Goal: Information Seeking & Learning: Learn about a topic

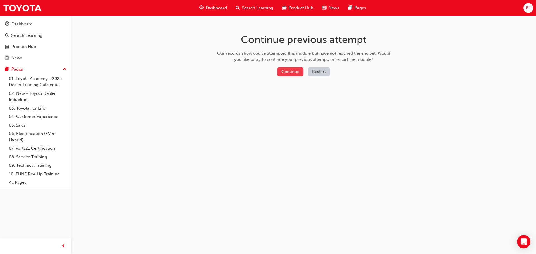
click at [294, 73] on button "Continue" at bounding box center [290, 71] width 26 height 9
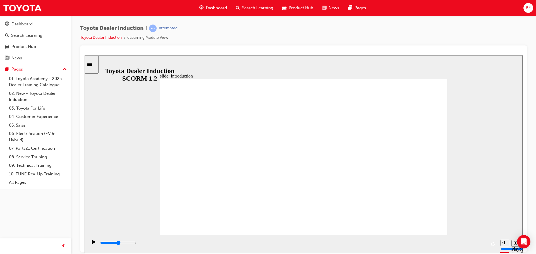
click at [92, 243] on icon "Pause (Ctrl+Alt+P)" at bounding box center [94, 242] width 4 height 4
click at [150, 62] on div "slide: Introduction As of [DATE], the term “Guest” is replaced with “Customer” …" at bounding box center [304, 154] width 438 height 198
click at [108, 36] on link "Toyota Dealer Induction" at bounding box center [101, 37] width 42 height 5
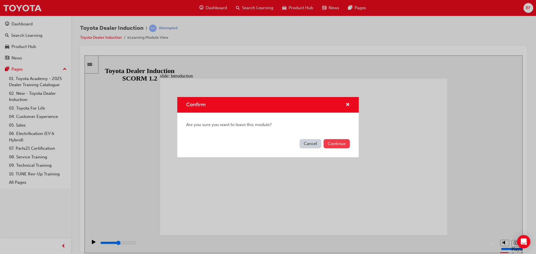
click at [333, 142] on button "Continue" at bounding box center [337, 143] width 26 height 9
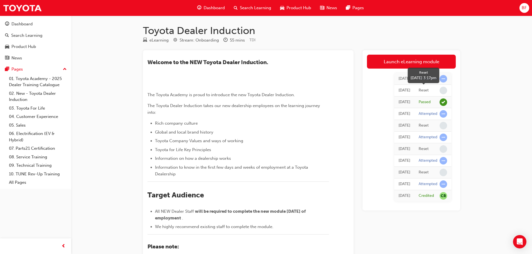
click at [443, 90] on span "learningRecordVerb_NONE-icon" at bounding box center [444, 91] width 8 height 8
click at [439, 79] on div "Attempted" at bounding box center [433, 79] width 28 height 8
click at [443, 79] on span "learningRecordVerb_ATTEMPT-icon" at bounding box center [444, 79] width 8 height 8
click at [421, 78] on div "Attempted" at bounding box center [428, 78] width 19 height 5
click at [399, 80] on div "[DATE]" at bounding box center [405, 79] width 12 height 6
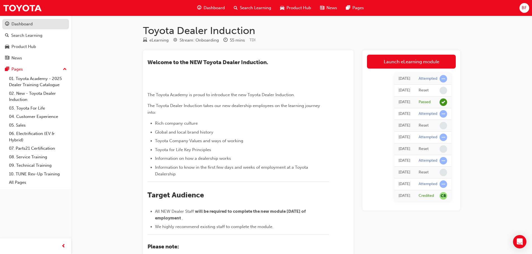
click at [24, 26] on div "Dashboard" at bounding box center [21, 24] width 21 height 6
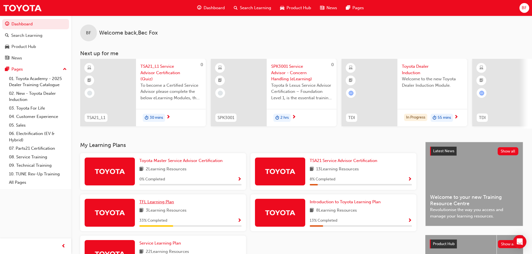
click at [163, 205] on span "TFL Learning Plan" at bounding box center [156, 202] width 35 height 5
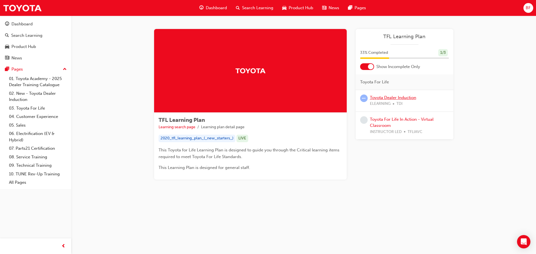
click at [389, 96] on link "Toyota Dealer Induction" at bounding box center [393, 97] width 46 height 5
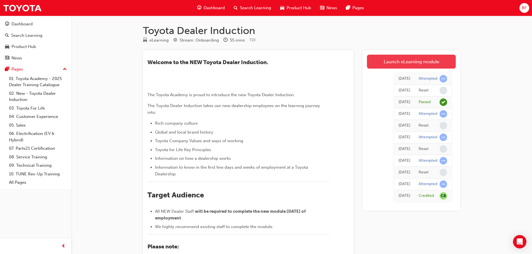
click at [406, 59] on link "Launch eLearning module" at bounding box center [411, 62] width 89 height 14
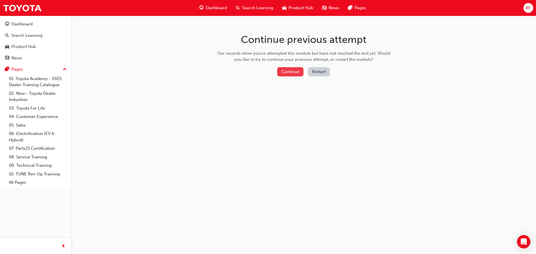
click at [294, 69] on button "Continue" at bounding box center [290, 71] width 26 height 9
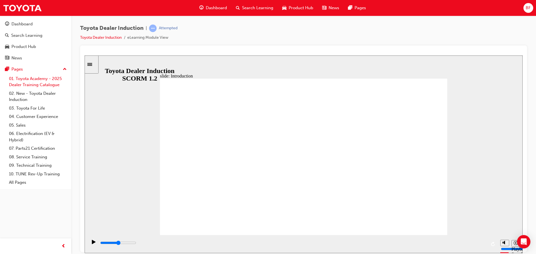
click at [31, 80] on link "01. Toyota Academy - 2025 Dealer Training Catalogue" at bounding box center [38, 82] width 62 height 15
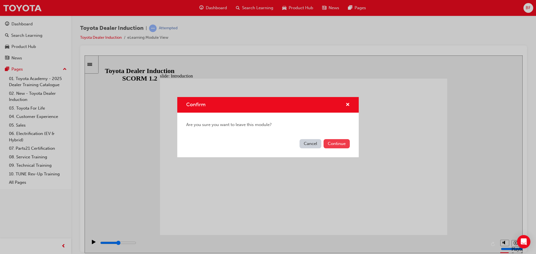
click at [334, 145] on button "Continue" at bounding box center [337, 143] width 26 height 9
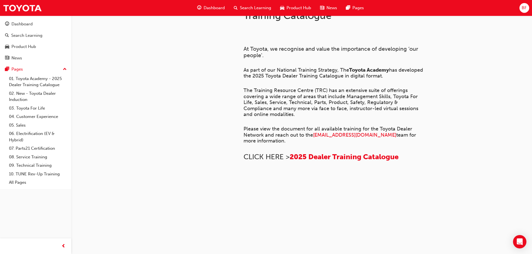
scroll to position [382, 0]
click at [28, 106] on link "03. Toyota For Life" at bounding box center [38, 108] width 62 height 9
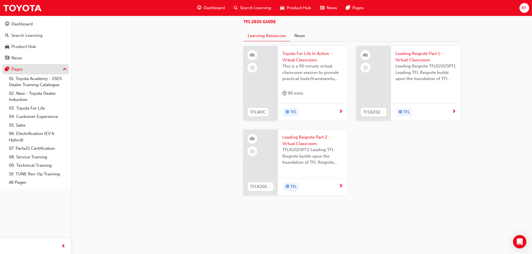
scroll to position [510, 0]
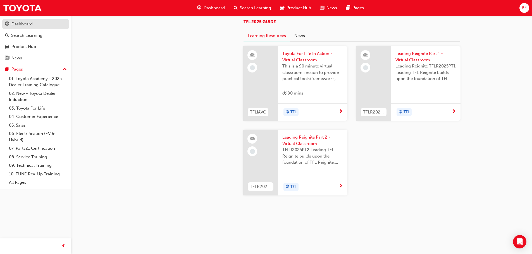
click at [29, 23] on div "Dashboard" at bounding box center [21, 24] width 21 height 6
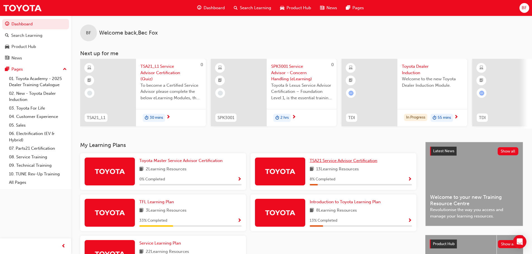
click at [345, 160] on link "TSA21 Service Advisor Certification" at bounding box center [345, 161] width 70 height 6
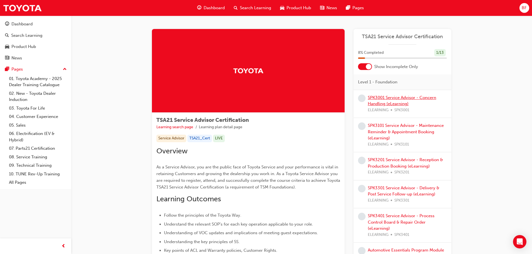
click at [379, 103] on link "SPK3001 Service Advisor - Concern Handling (eLearning)" at bounding box center [402, 100] width 68 height 11
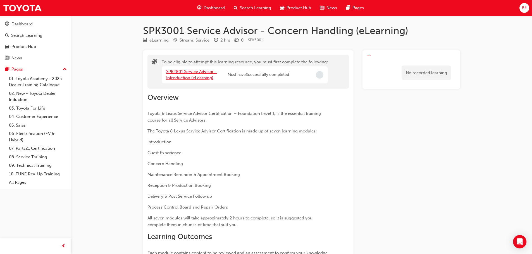
click at [195, 77] on link "SPK2801 Service Advisor - Introduction (eLearning)" at bounding box center [191, 74] width 51 height 11
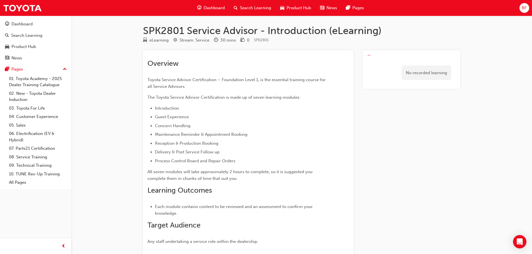
click at [183, 71] on div "Overview Toyota Service Advisor Certification – Foundation Level 1, is the esse…" at bounding box center [239, 152] width 182 height 186
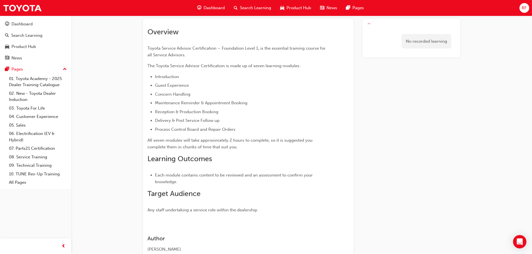
scroll to position [71, 0]
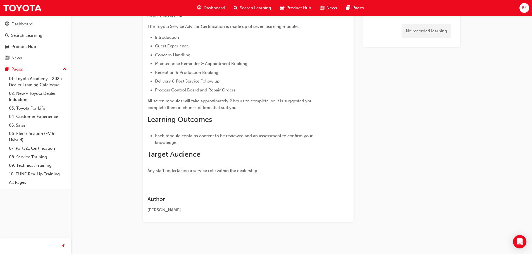
click at [246, 175] on div "Overview Toyota Service Advisor Certification – Foundation Level 1, is the esse…" at bounding box center [248, 100] width 211 height 243
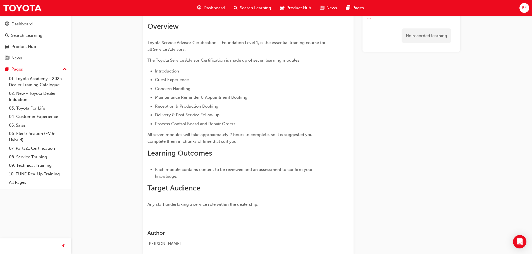
scroll to position [0, 0]
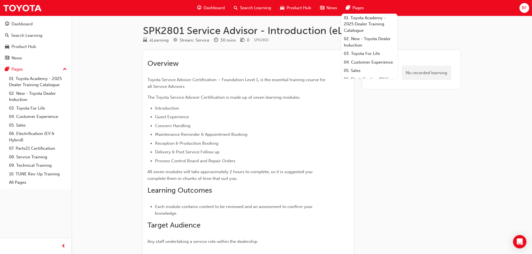
click at [431, 72] on div "No recorded learning" at bounding box center [427, 73] width 50 height 15
click at [420, 61] on div "No recorded learning" at bounding box center [411, 73] width 89 height 24
click at [355, 19] on link "01. Toyota Academy - 2025 Dealer Training Catalogue" at bounding box center [370, 24] width 56 height 21
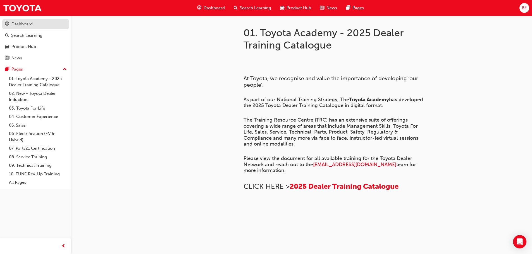
click at [23, 25] on div "Dashboard" at bounding box center [21, 24] width 21 height 6
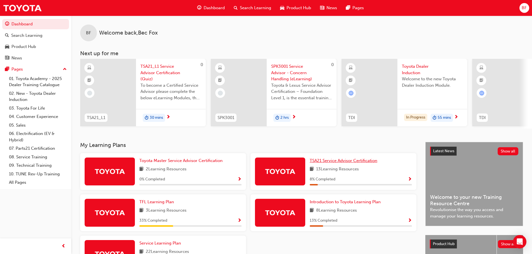
click at [337, 163] on span "TSA21 Service Advisor Certification" at bounding box center [344, 160] width 68 height 5
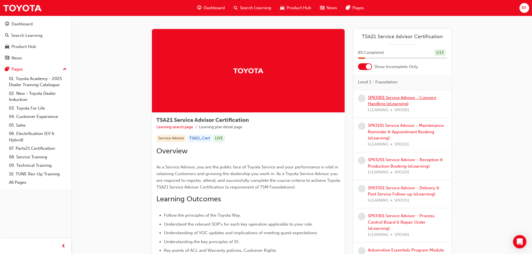
click at [407, 100] on link "SPK3001 Service Advisor - Concern Handling (eLearning)" at bounding box center [402, 100] width 68 height 11
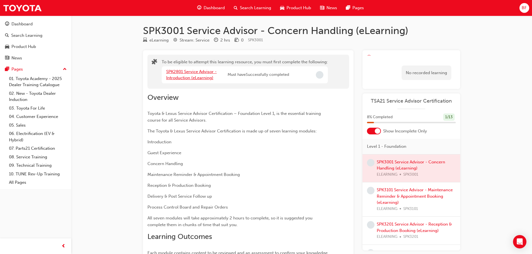
click at [193, 73] on link "SPK2801 Service Advisor - Introduction (eLearning)" at bounding box center [191, 74] width 51 height 11
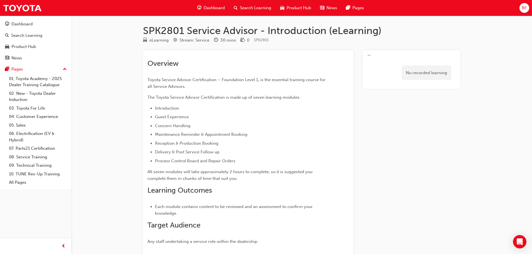
click at [216, 9] on span "Dashboard" at bounding box center [214, 8] width 21 height 6
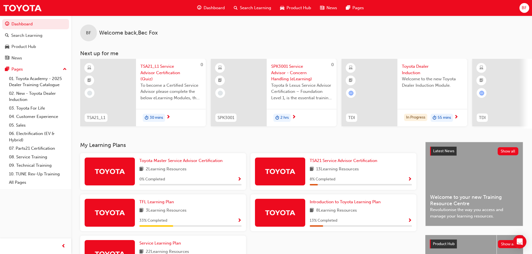
click at [154, 70] on span "TSA21_L1 Service Advisor Certification (Quiz)" at bounding box center [171, 72] width 61 height 19
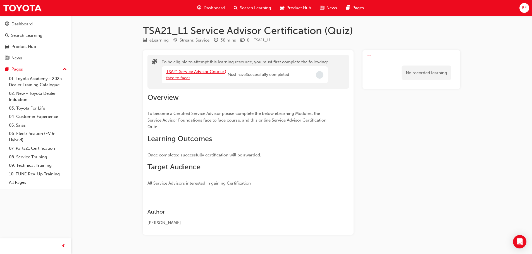
click at [190, 70] on link "TSA21 Service Advisor Course ( face to face)" at bounding box center [196, 74] width 60 height 11
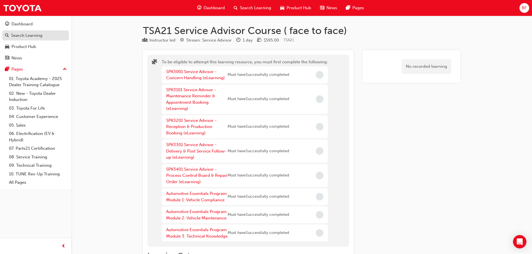
click at [21, 32] on div "Search Learning" at bounding box center [26, 35] width 31 height 6
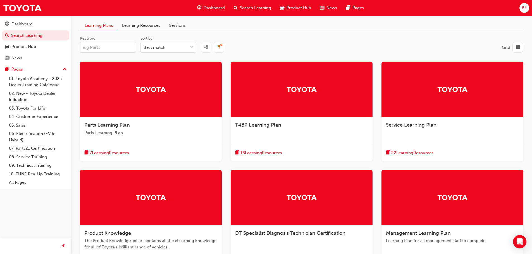
click at [101, 47] on input "Keyword" at bounding box center [108, 47] width 56 height 11
type input "tfl"
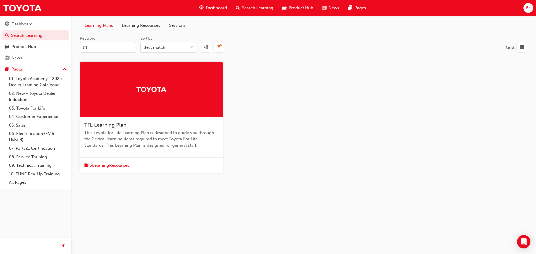
drag, startPoint x: 98, startPoint y: 123, endPoint x: 101, endPoint y: 123, distance: 3.2
click at [99, 123] on span "TFL Learning Plan" at bounding box center [105, 125] width 42 height 6
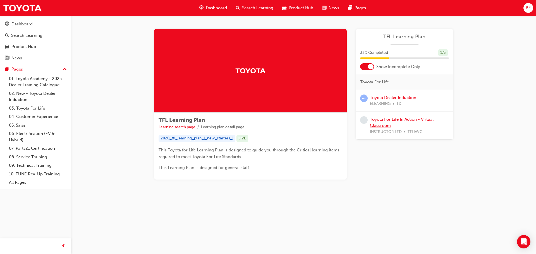
click at [386, 121] on link "Toyota For Life In Action - Virtual Classroom" at bounding box center [402, 122] width 64 height 11
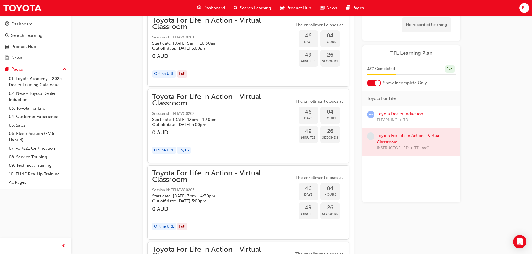
scroll to position [4088, 0]
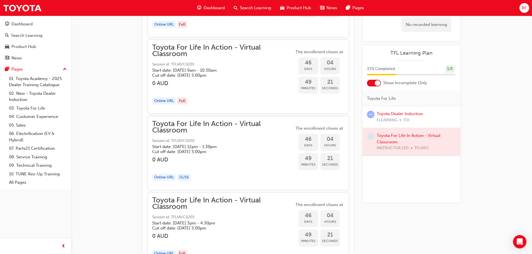
click at [160, 176] on div "Online URL" at bounding box center [164, 178] width 24 height 8
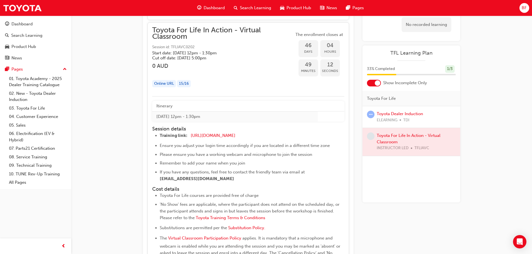
scroll to position [4144, 0]
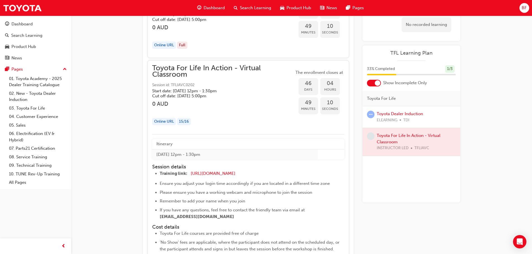
click at [163, 122] on div "Online URL" at bounding box center [164, 122] width 24 height 8
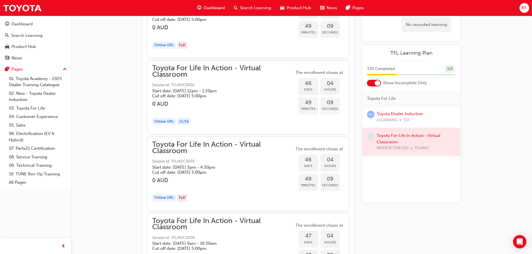
click at [182, 122] on div "15 / 16" at bounding box center [184, 122] width 14 height 8
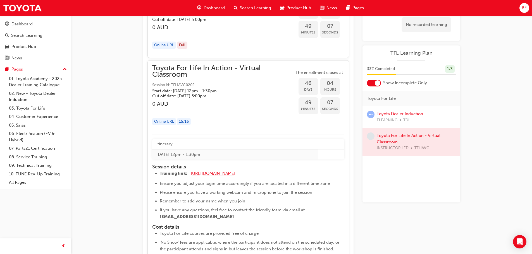
click at [211, 173] on span "[URL][DOMAIN_NAME]" at bounding box center [213, 173] width 45 height 5
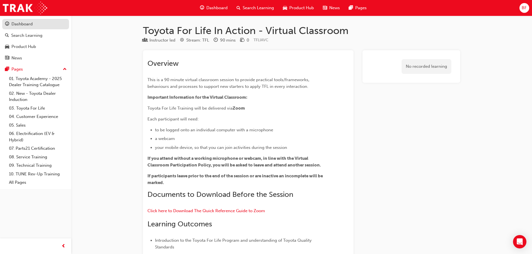
click at [23, 21] on div "Dashboard" at bounding box center [21, 24] width 21 height 6
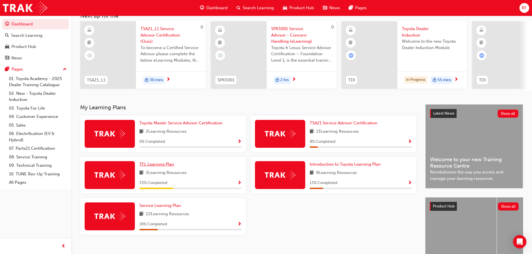
scroll to position [28, 0]
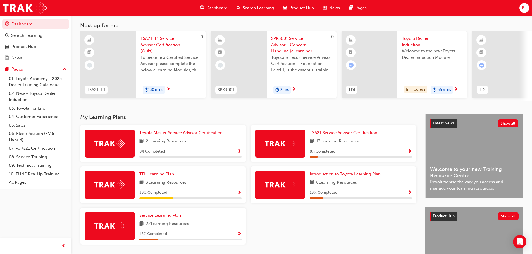
click at [156, 175] on span "TFL Learning Plan" at bounding box center [156, 174] width 35 height 5
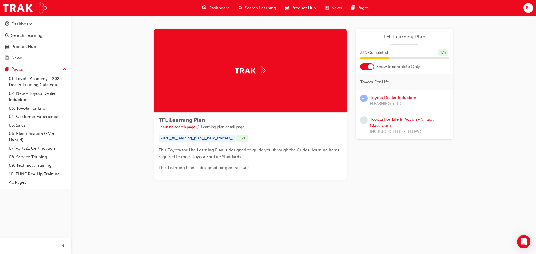
click at [371, 67] on div at bounding box center [371, 67] width 6 height 6
click at [371, 67] on div at bounding box center [367, 66] width 14 height 7
click at [391, 120] on link "Toyota For Life In Action - Virtual Classroom" at bounding box center [402, 122] width 64 height 11
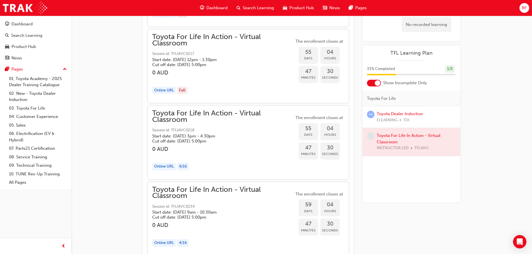
scroll to position [5555, 0]
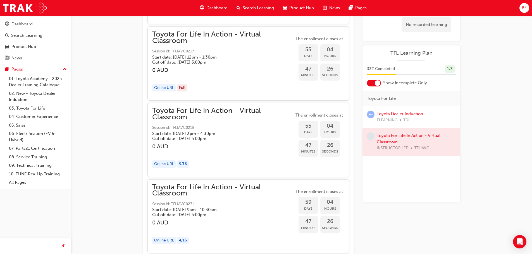
click at [177, 127] on span "Session id: TFLIAVC0218" at bounding box center [223, 128] width 142 height 6
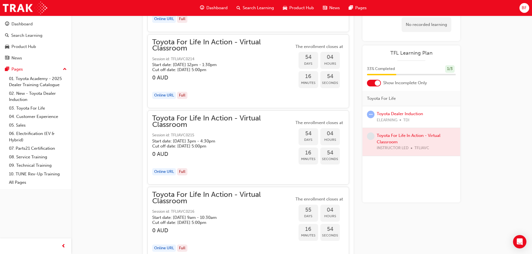
scroll to position [5276, 0]
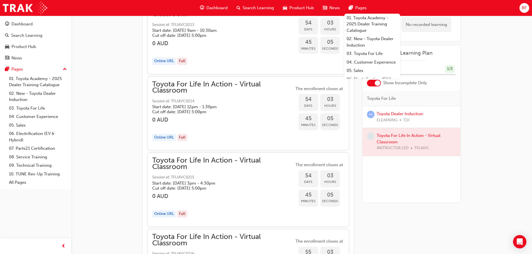
click at [527, 11] on span "BF" at bounding box center [524, 8] width 5 height 6
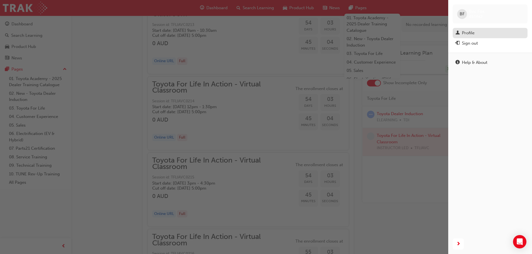
click at [471, 28] on link "Profile" at bounding box center [490, 33] width 75 height 10
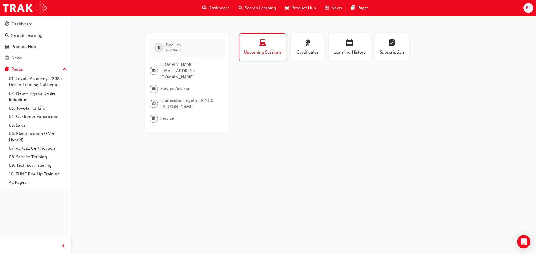
click at [180, 49] on span "Bec Fox 653842" at bounding box center [173, 47] width 15 height 10
click at [390, 49] on div "Subscription" at bounding box center [392, 48] width 25 height 16
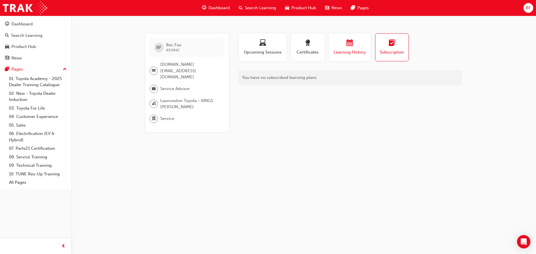
click at [355, 49] on div "Learning History" at bounding box center [350, 48] width 34 height 16
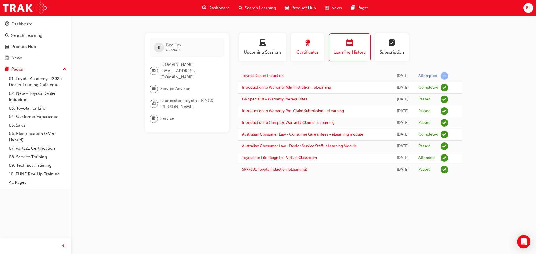
click at [298, 46] on div "button" at bounding box center [307, 44] width 25 height 9
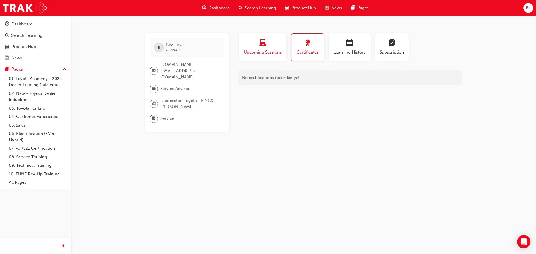
click at [258, 44] on div "button" at bounding box center [262, 44] width 39 height 9
click at [351, 47] on span "calendar-icon" at bounding box center [350, 44] width 7 height 8
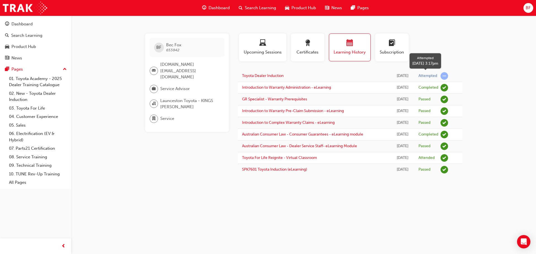
click at [444, 76] on span "learningRecordVerb_ATTEMPT-icon" at bounding box center [445, 76] width 8 height 8
click at [263, 76] on link "Toyota Dealer Induction" at bounding box center [263, 75] width 42 height 5
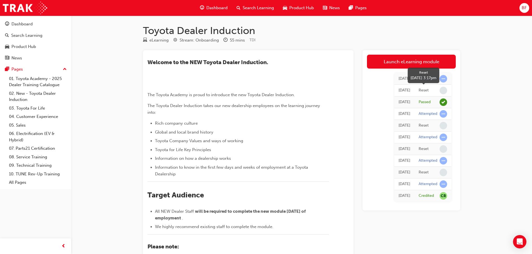
click at [442, 90] on span "learningRecordVerb_NONE-icon" at bounding box center [444, 91] width 8 height 8
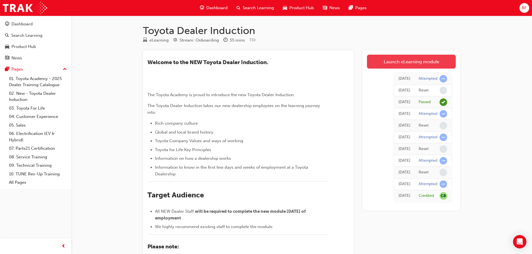
click at [416, 63] on link "Launch eLearning module" at bounding box center [411, 62] width 89 height 14
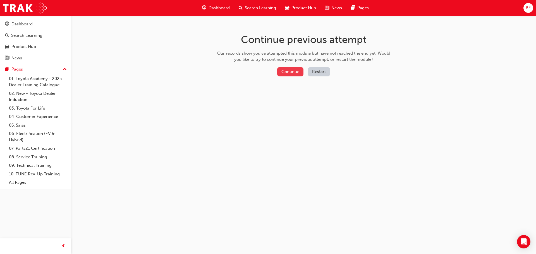
click at [286, 68] on button "Continue" at bounding box center [290, 71] width 26 height 9
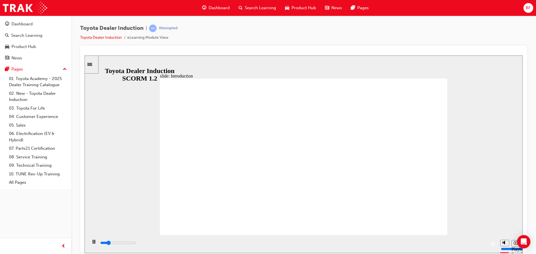
type input "22100"
